Goal: Task Accomplishment & Management: Manage account settings

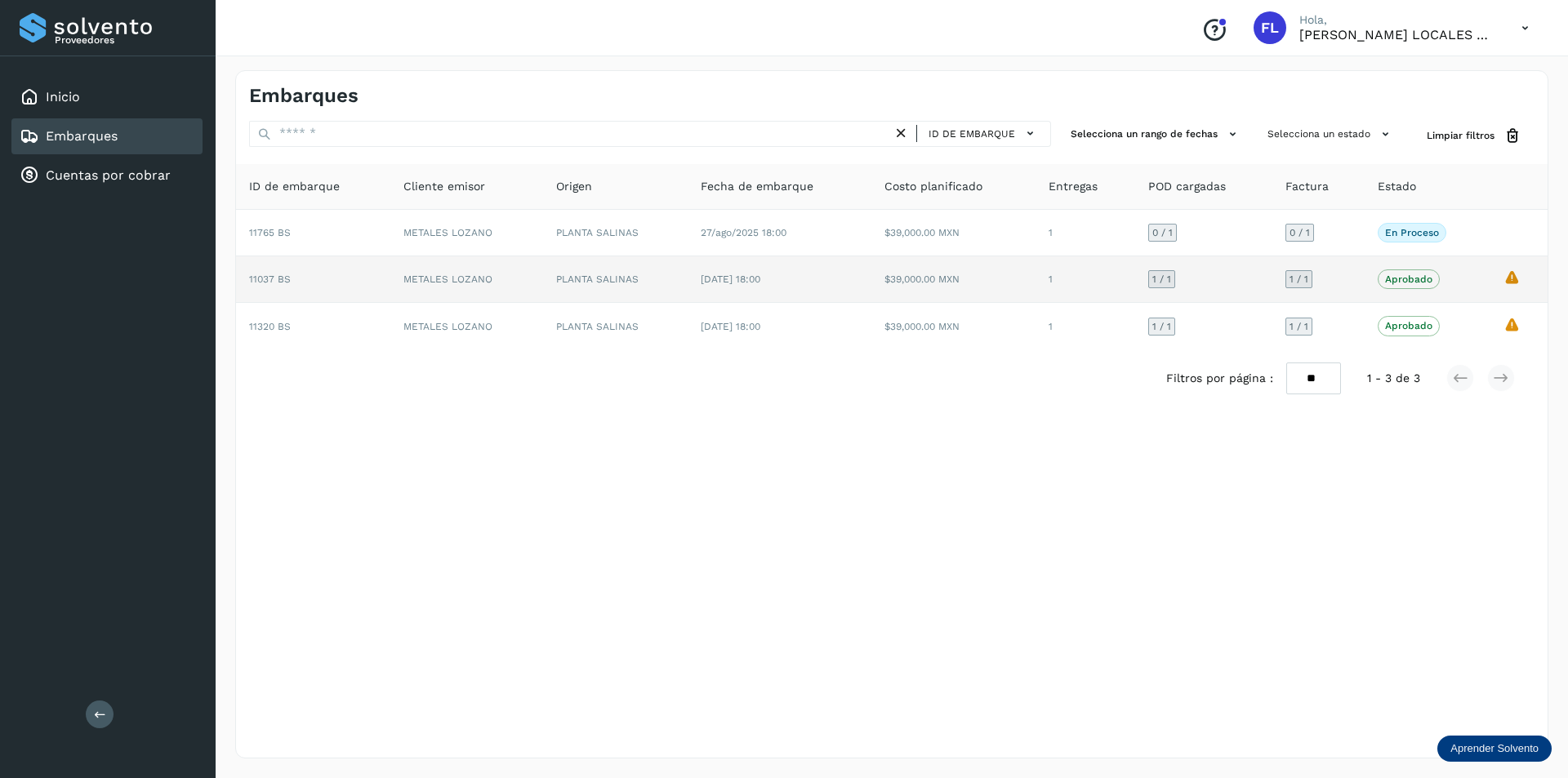
click at [504, 279] on td "METALES LOZANO" at bounding box center [467, 280] width 153 height 47
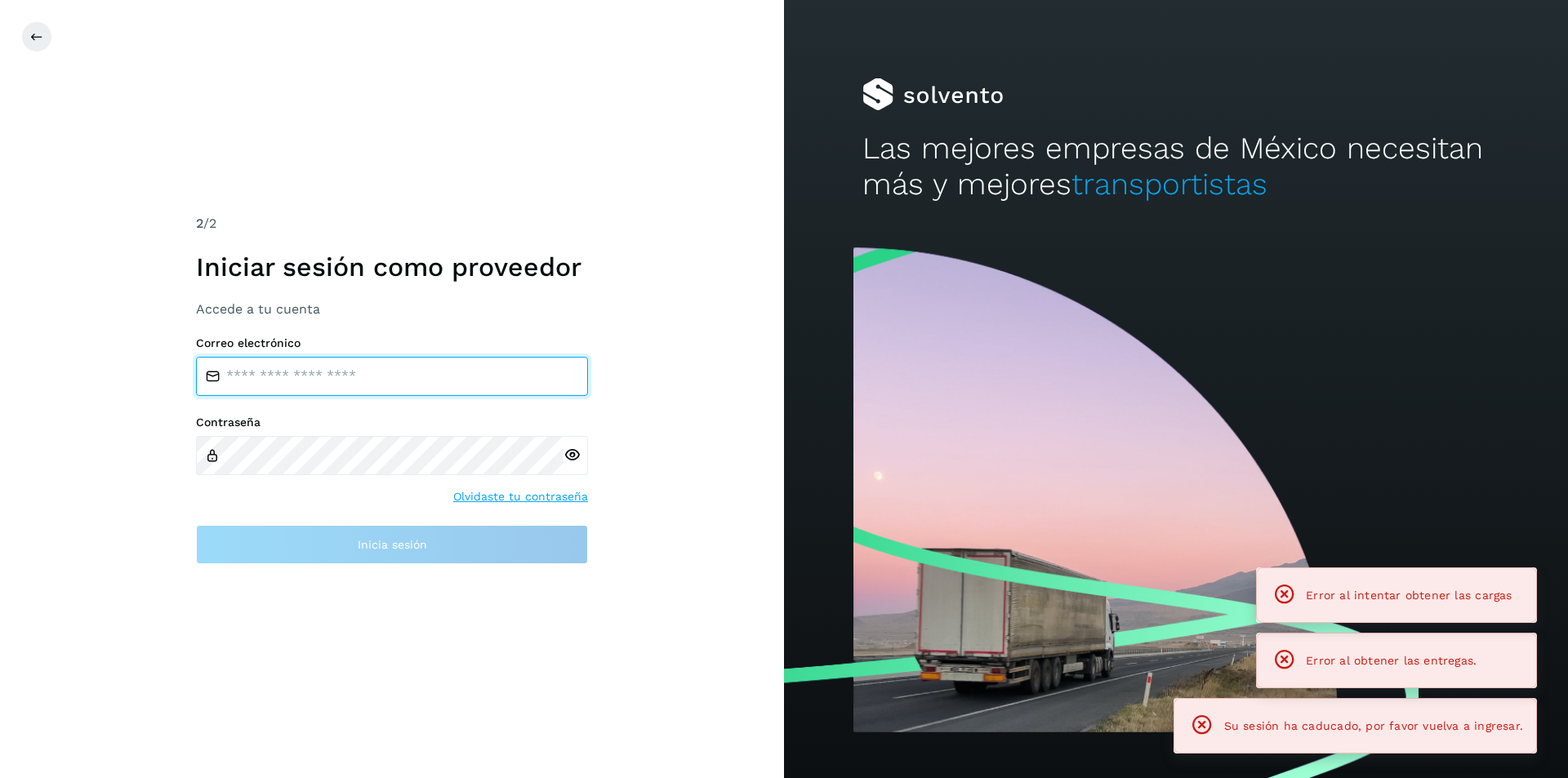
type input "**********"
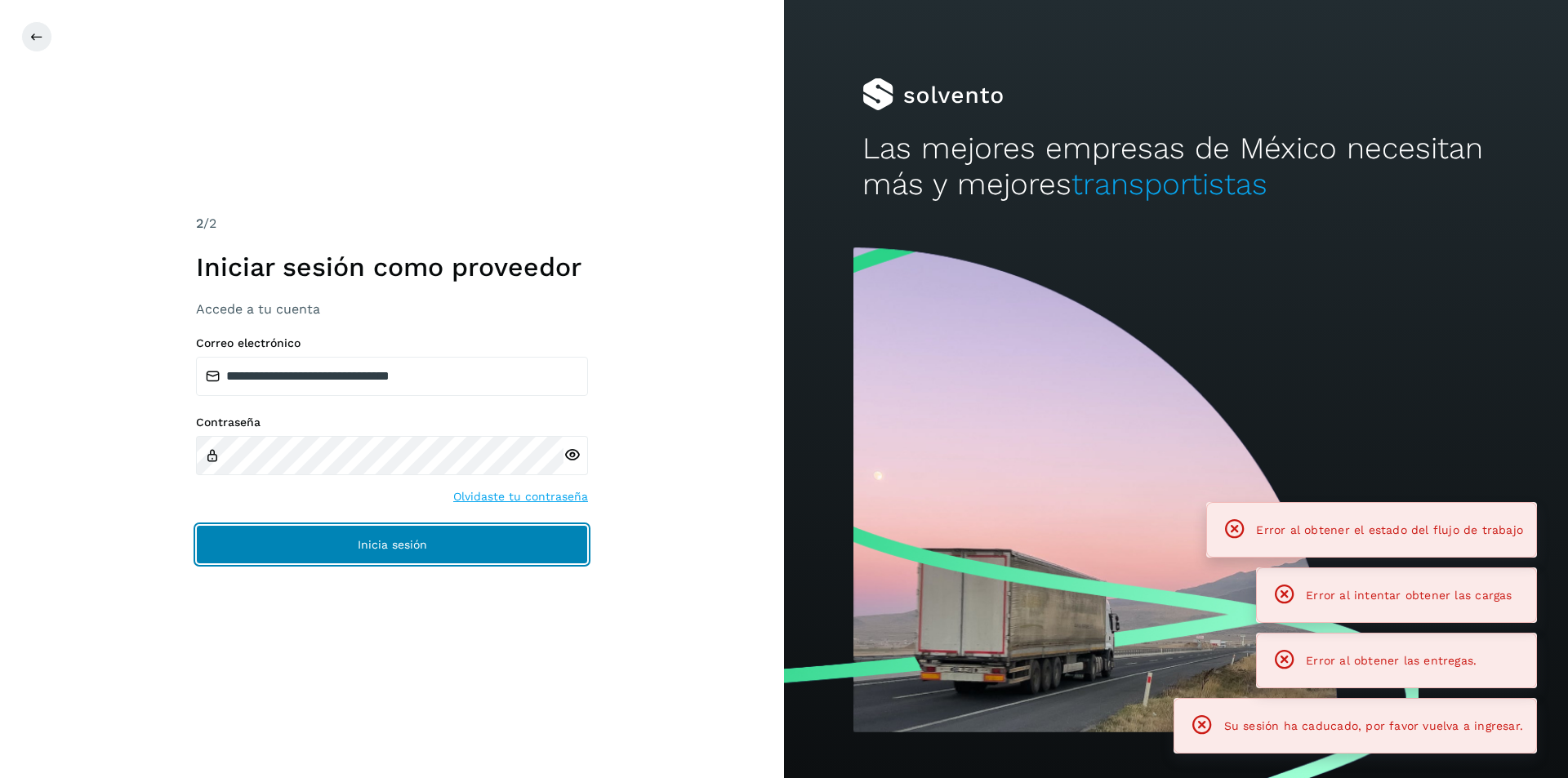
click at [344, 549] on button "Inicia sesión" at bounding box center [392, 545] width 392 height 39
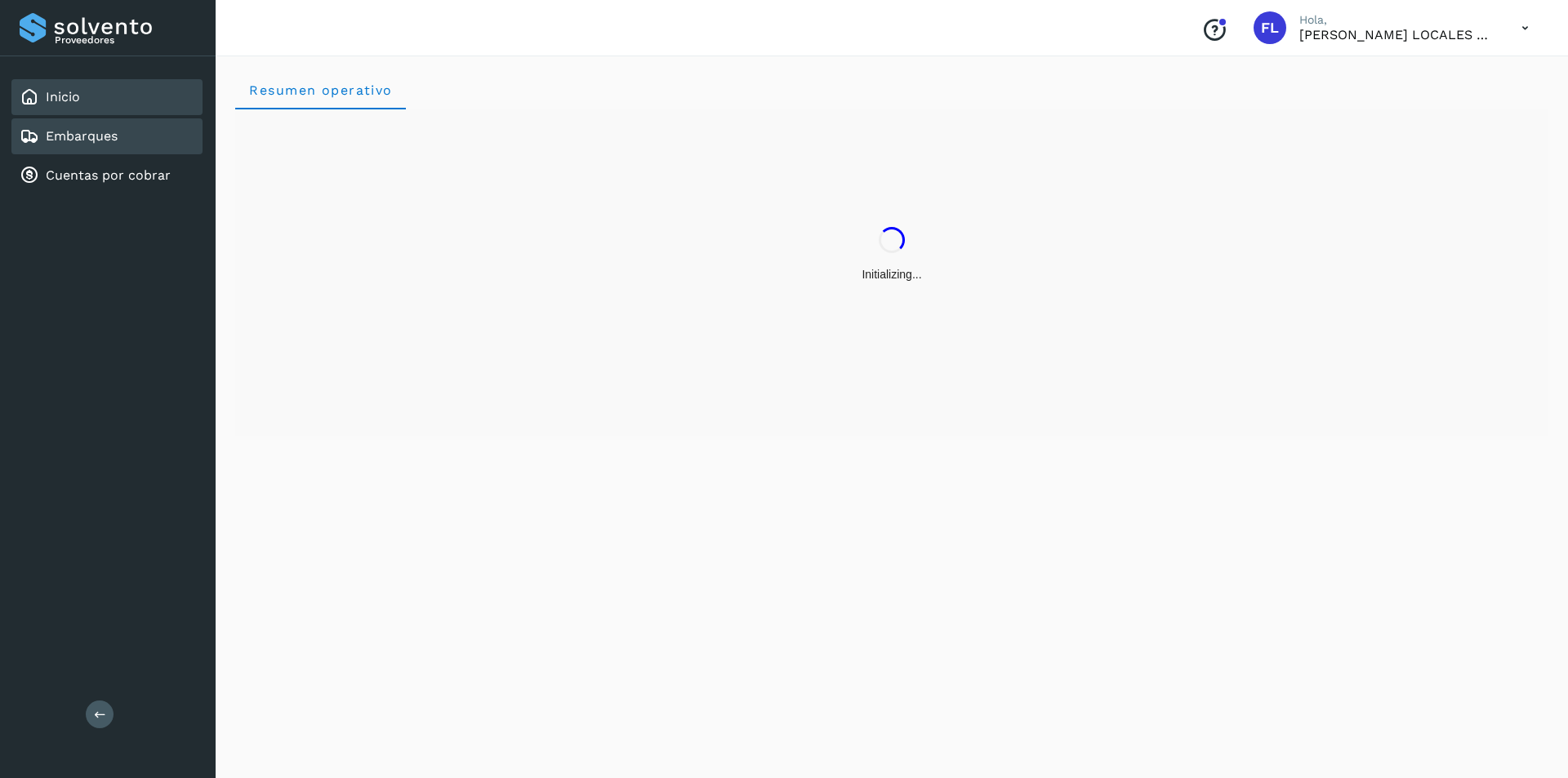
click at [94, 131] on link "Embarques" at bounding box center [82, 136] width 72 height 15
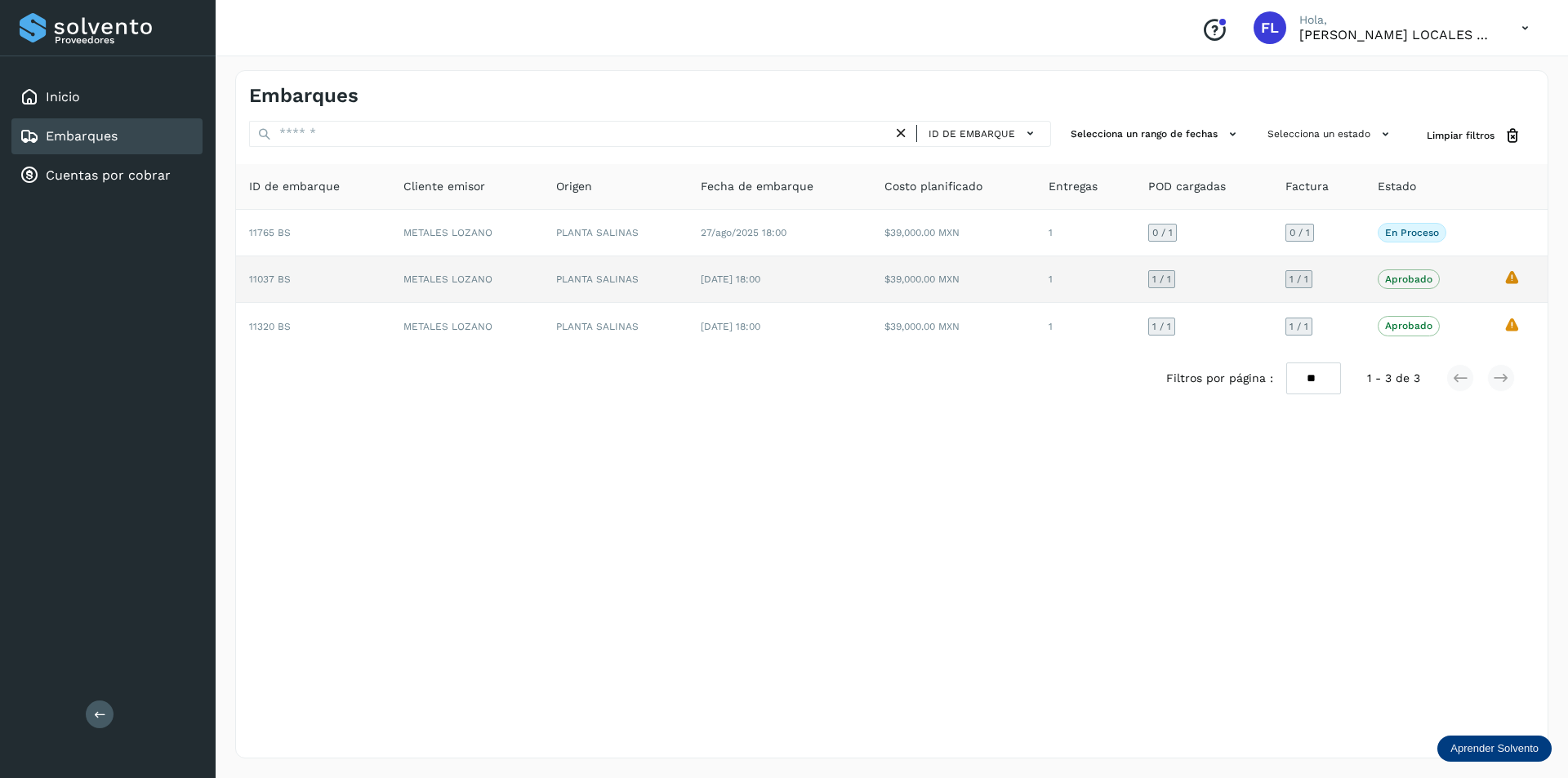
click at [373, 279] on td "11037 BS" at bounding box center [314, 280] width 155 height 47
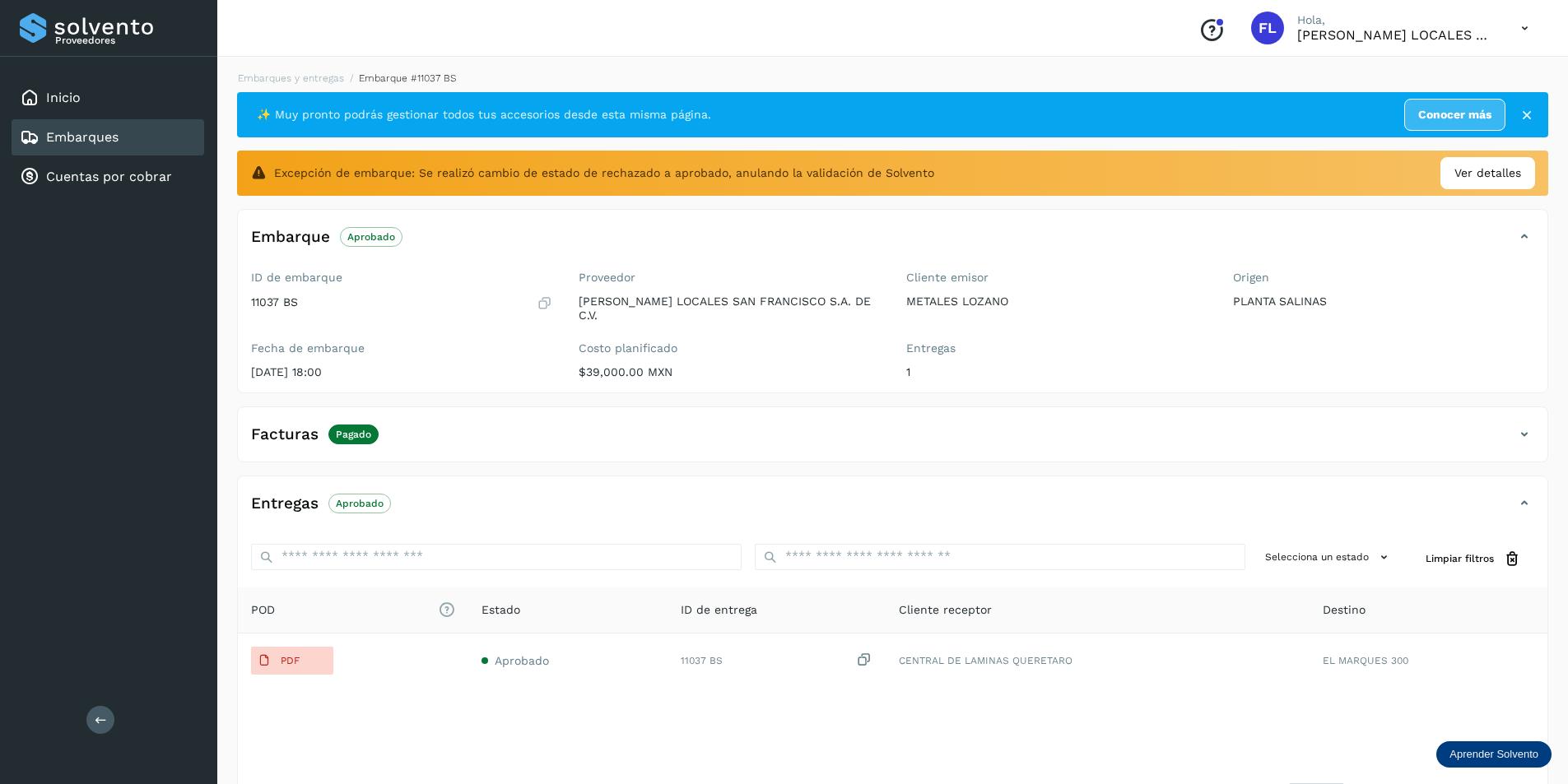
click at [74, 139] on link "Embarques" at bounding box center [82, 137] width 73 height 15
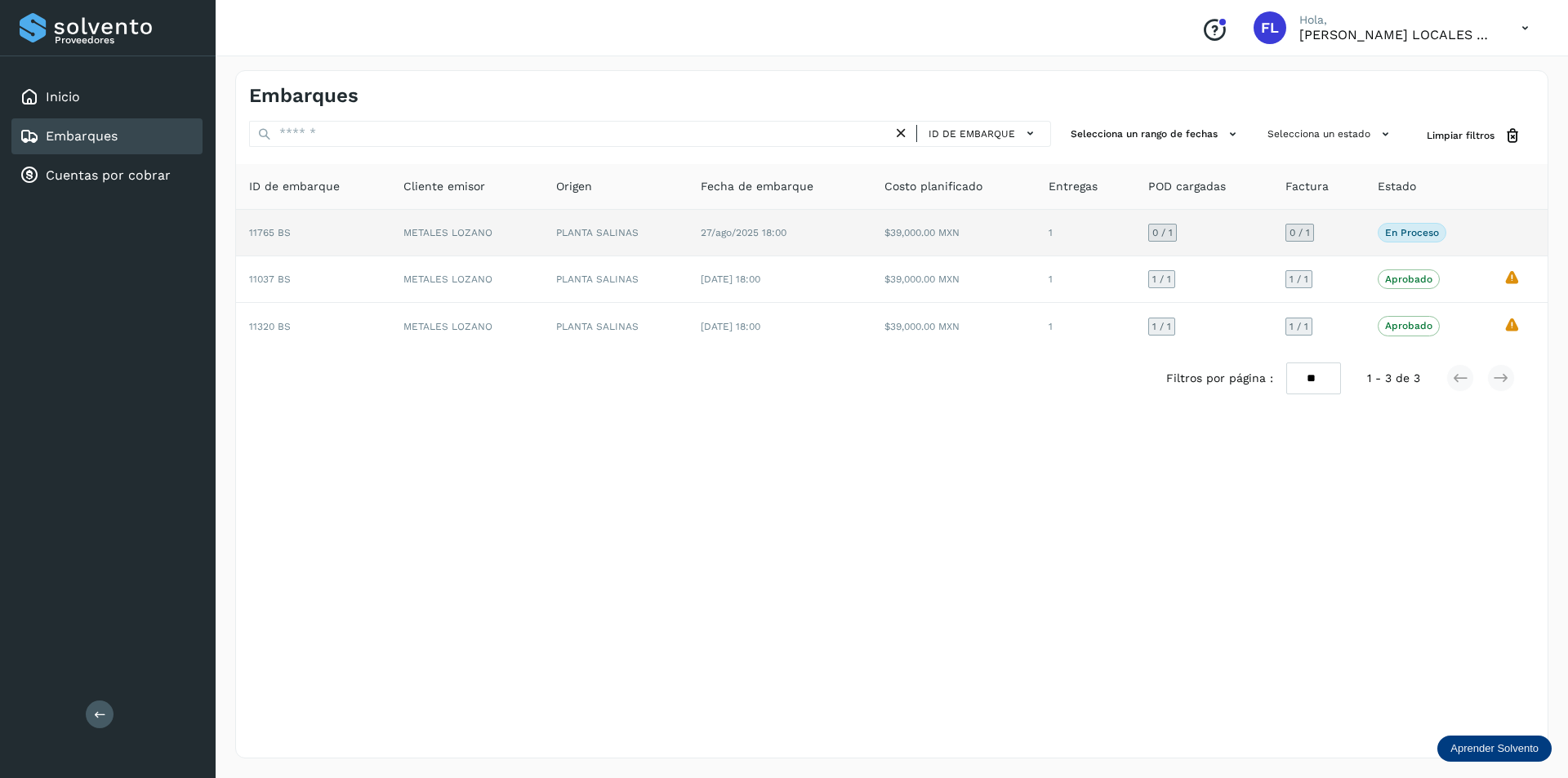
click at [344, 235] on td "11765 BS" at bounding box center [314, 233] width 155 height 47
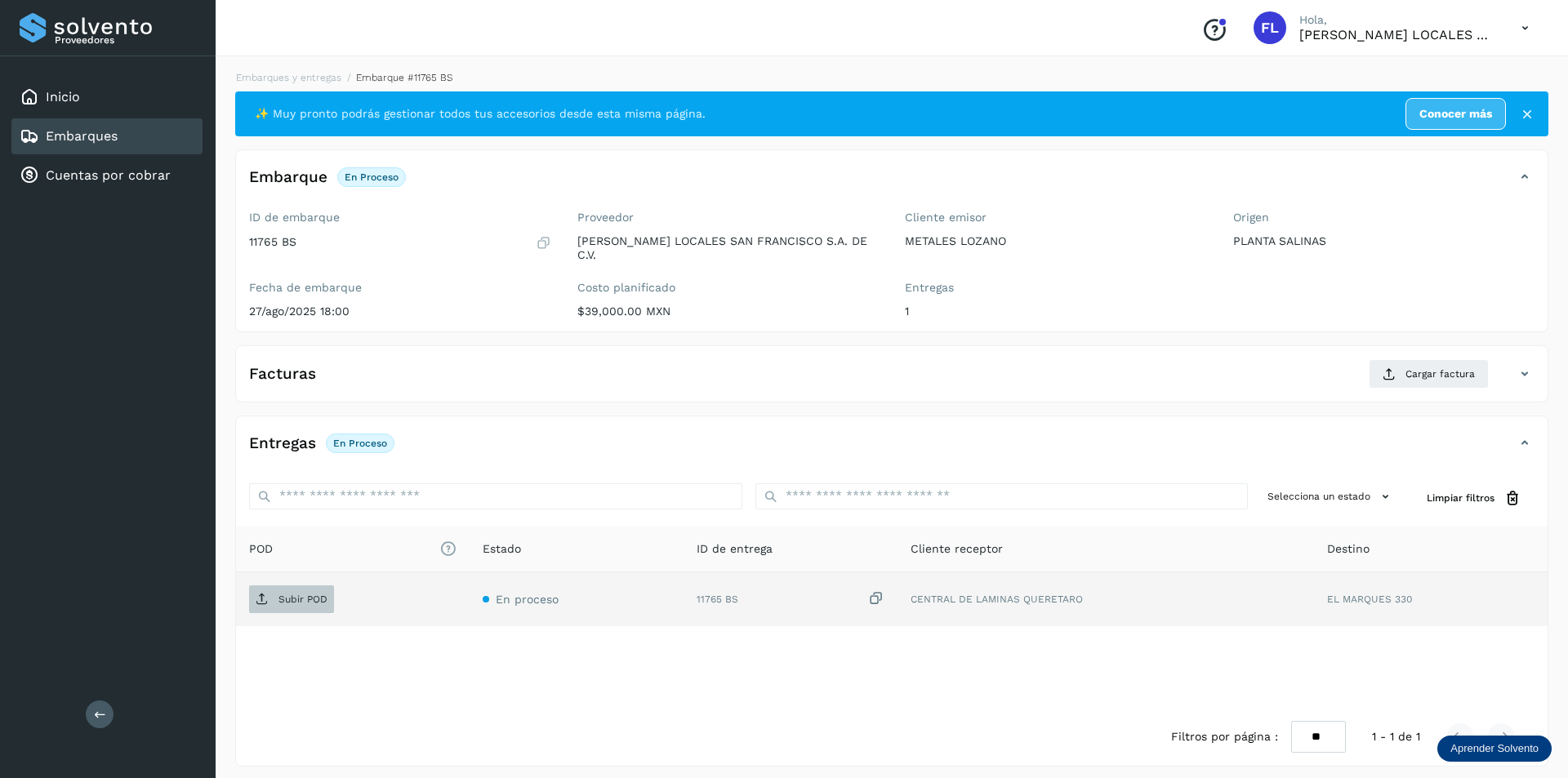
click at [276, 587] on span "Subir POD" at bounding box center [292, 599] width 85 height 26
click at [306, 366] on h4 "Facturas" at bounding box center [282, 374] width 67 height 19
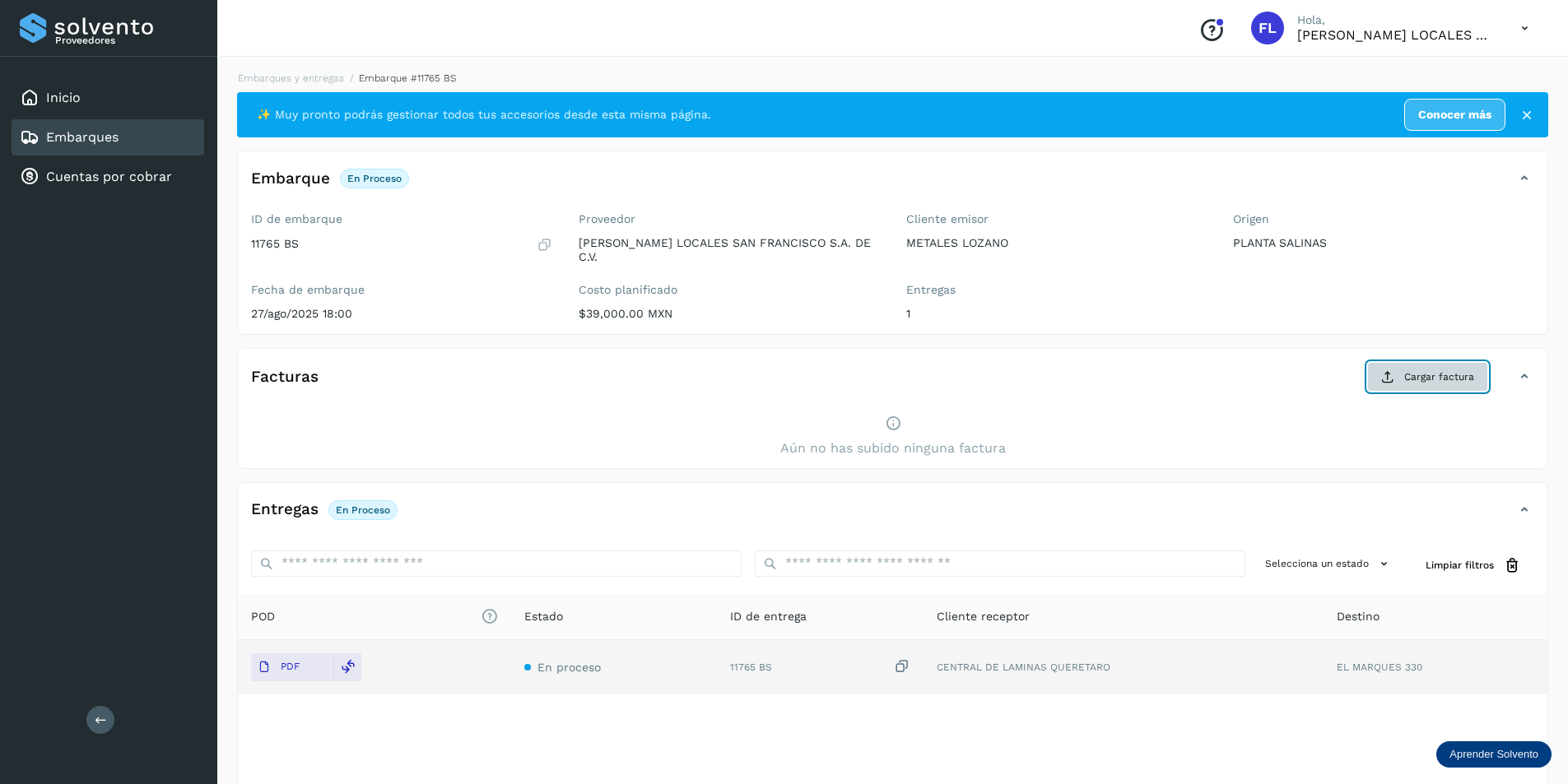
click at [1433, 371] on span "Cargar factura" at bounding box center [1439, 376] width 70 height 15
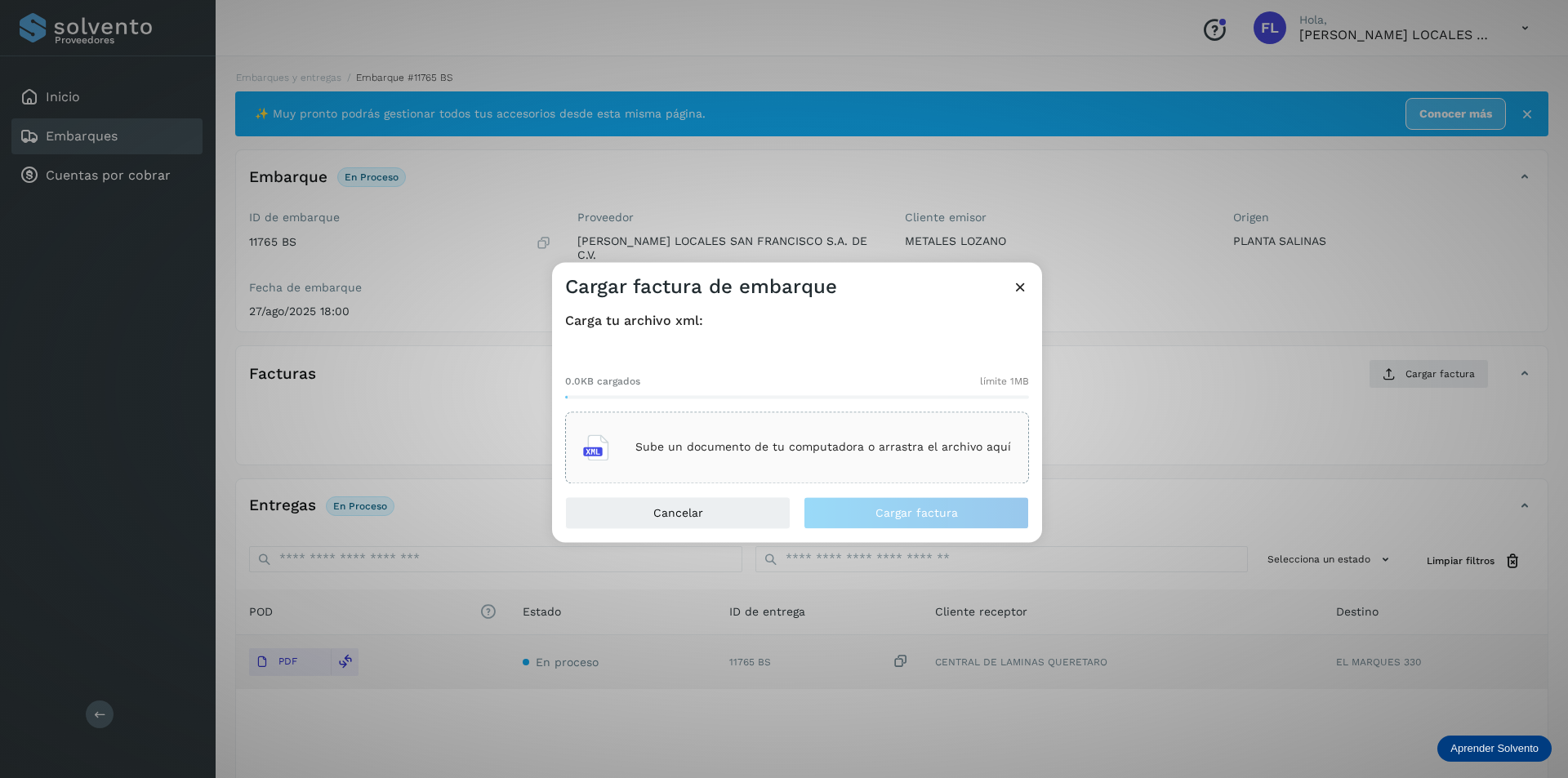
click at [676, 456] on div "Sube un documento de tu computadora o arrastra el archivo aquí" at bounding box center [797, 447] width 428 height 44
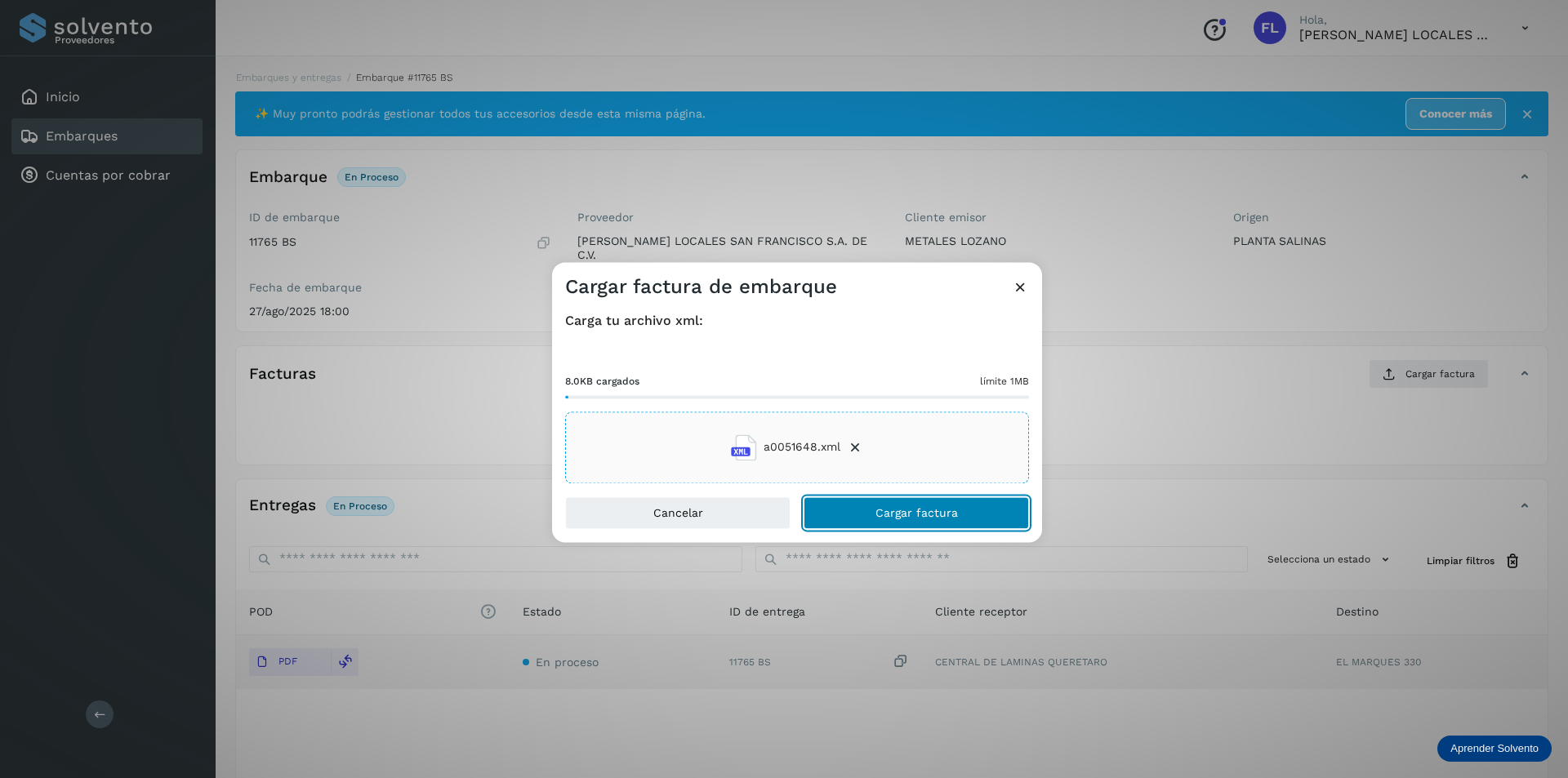
click at [867, 519] on button "Cargar factura" at bounding box center [916, 513] width 225 height 32
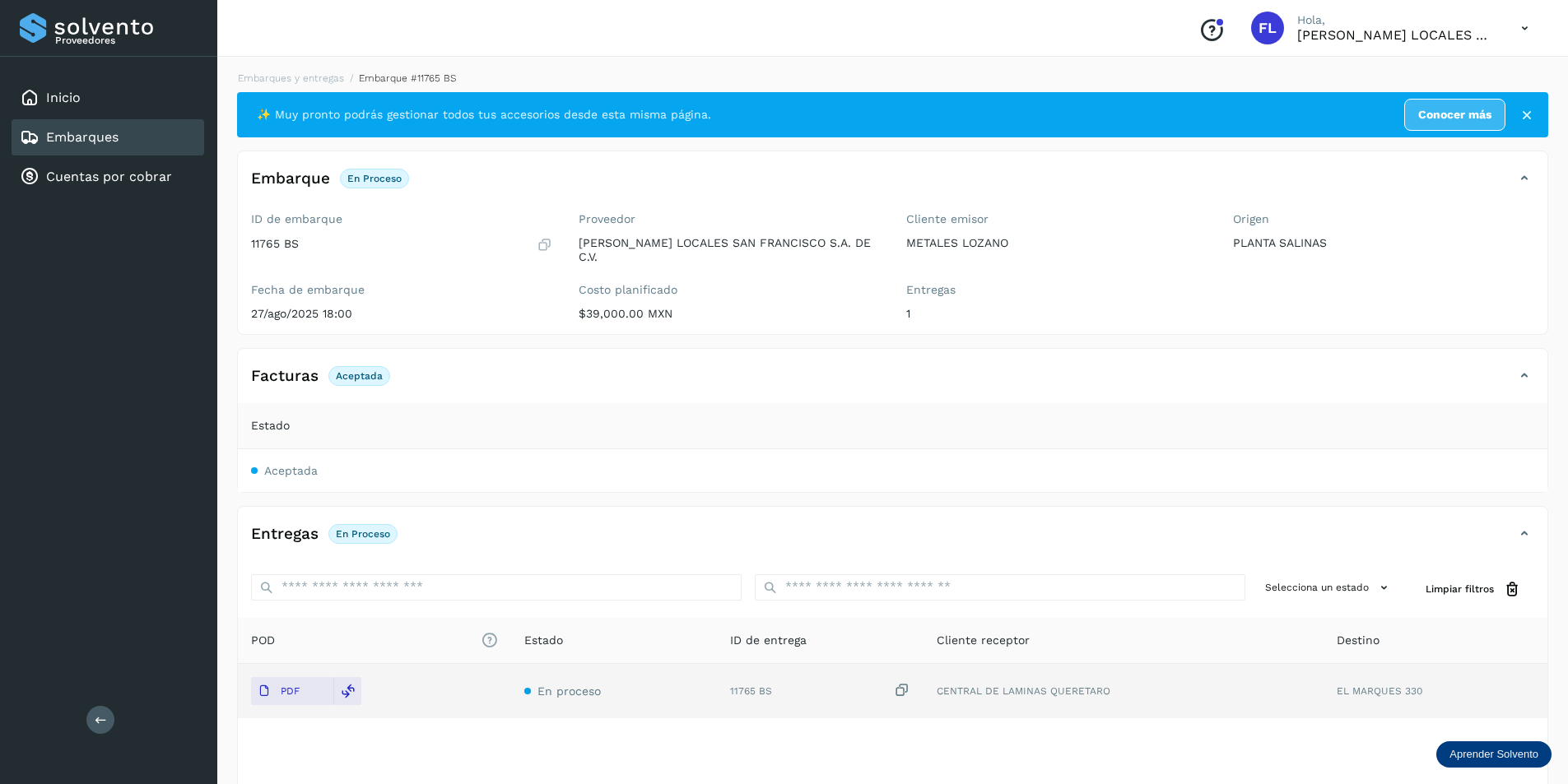
click at [116, 134] on link "Embarques" at bounding box center [82, 137] width 73 height 15
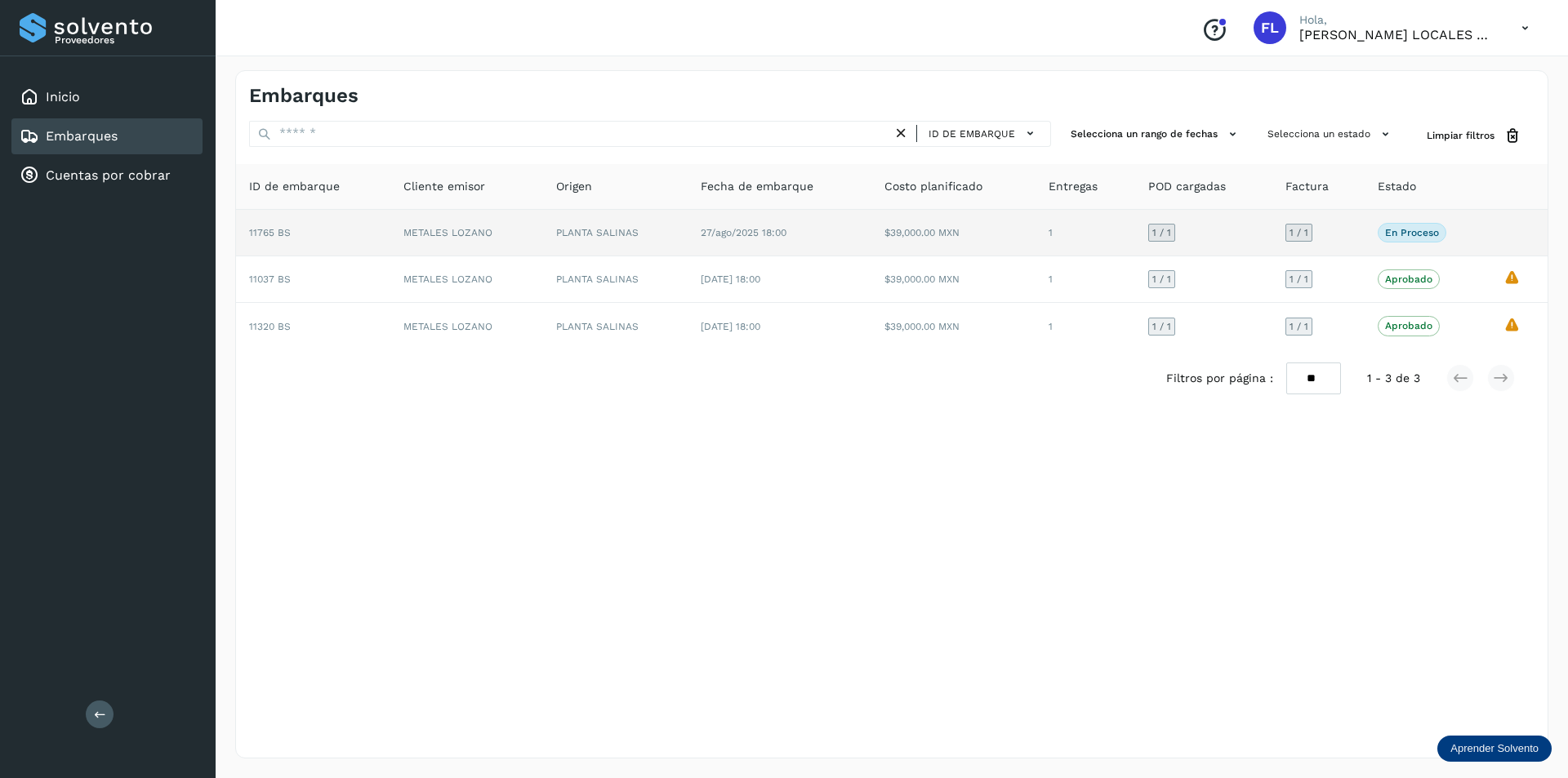
click at [560, 220] on td "PLANTA SALINAS" at bounding box center [615, 233] width 144 height 47
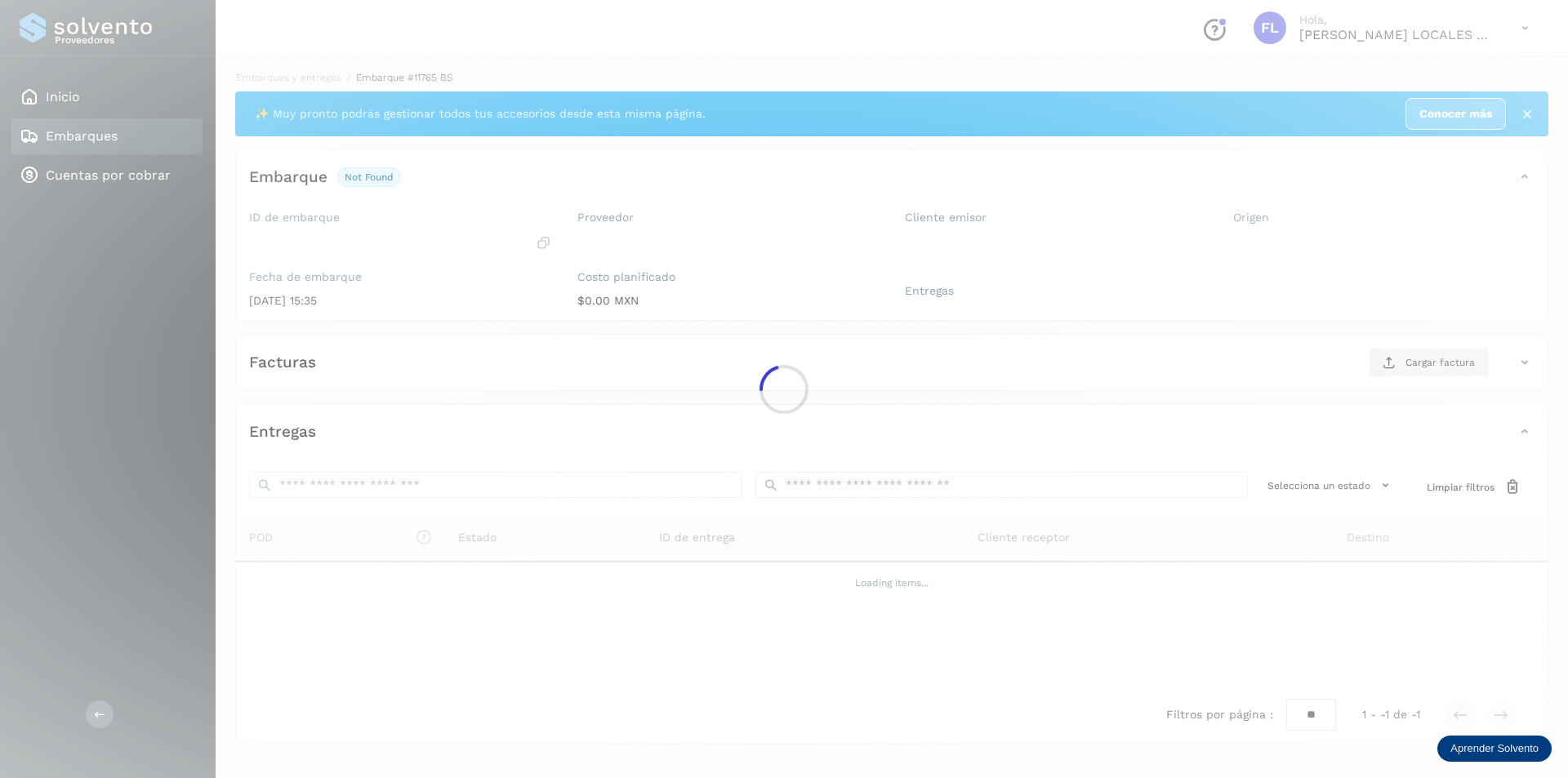
click at [560, 220] on div at bounding box center [784, 389] width 1568 height 778
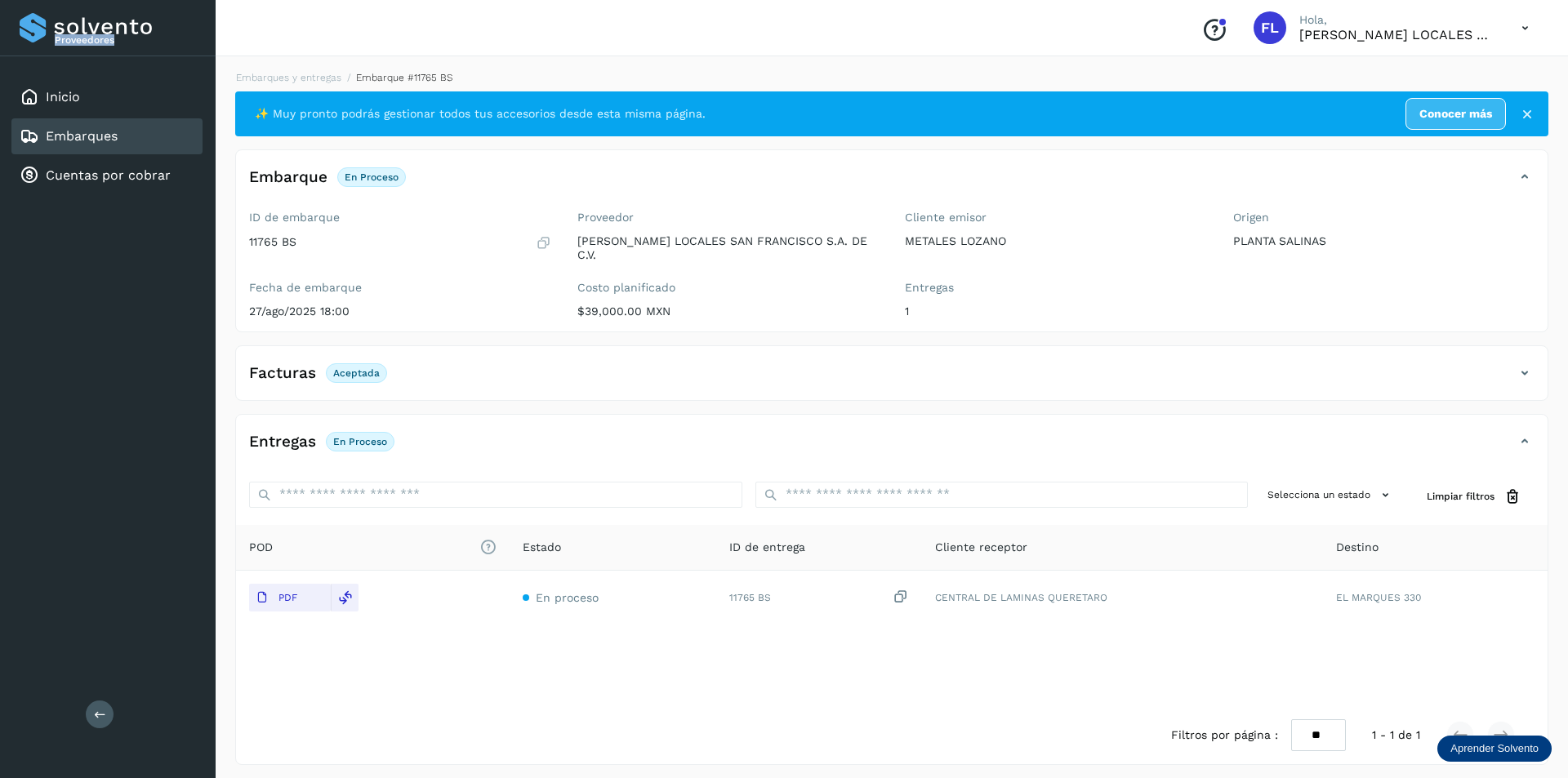
click at [75, 140] on link "Embarques" at bounding box center [82, 136] width 72 height 15
